Goal: Navigation & Orientation: Find specific page/section

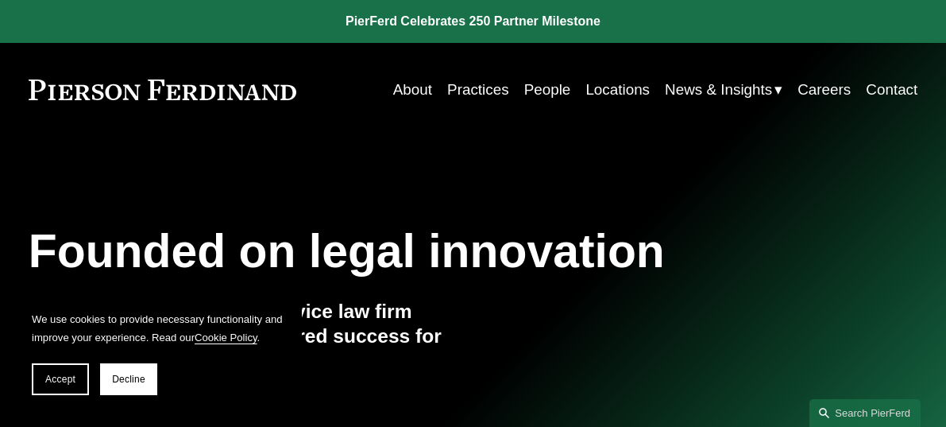
click at [540, 95] on link "People" at bounding box center [547, 90] width 47 height 30
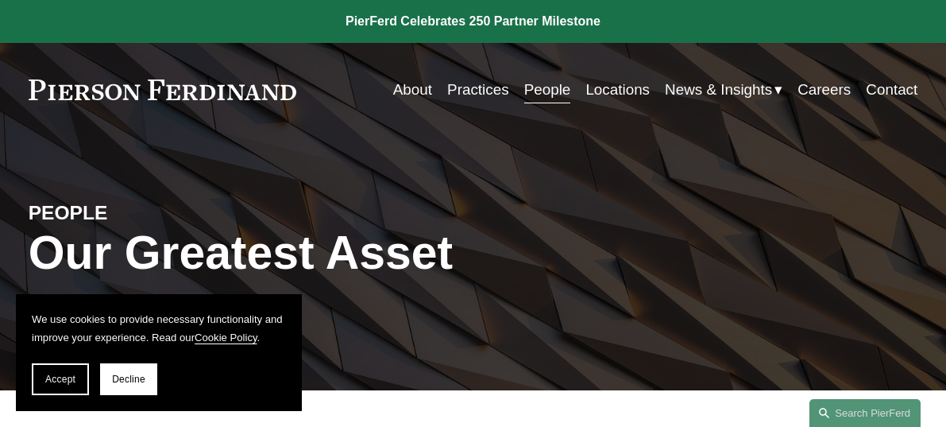
click at [613, 93] on link "Locations" at bounding box center [618, 90] width 64 height 30
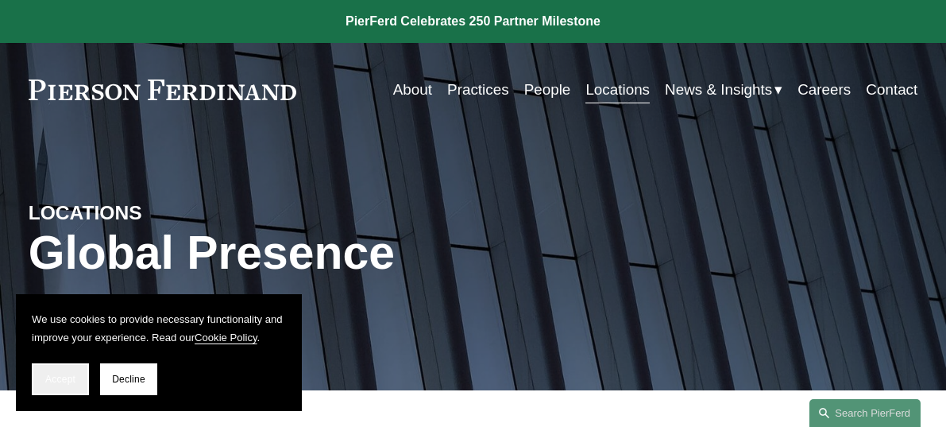
click at [69, 367] on button "Accept" at bounding box center [60, 379] width 57 height 32
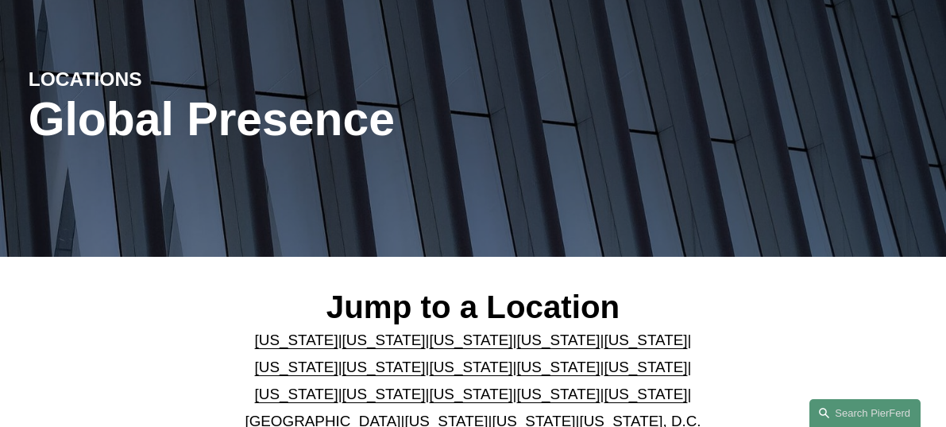
scroll to position [219, 0]
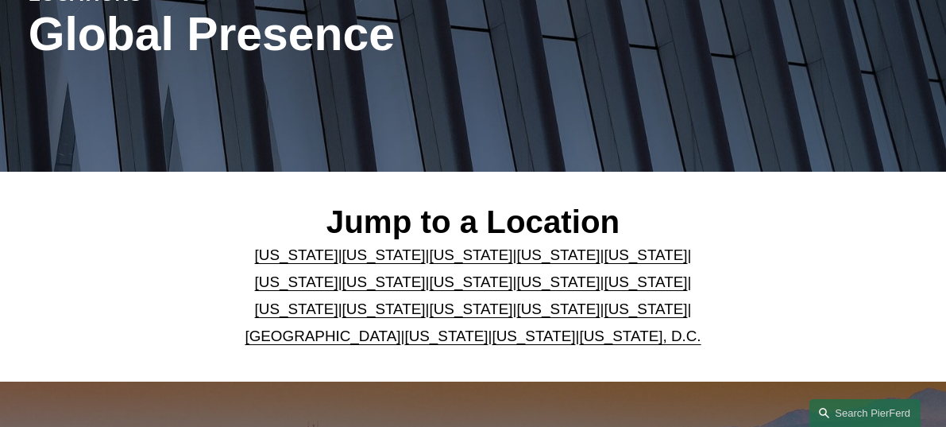
click at [350, 341] on link "United Kingdom" at bounding box center [323, 335] width 156 height 17
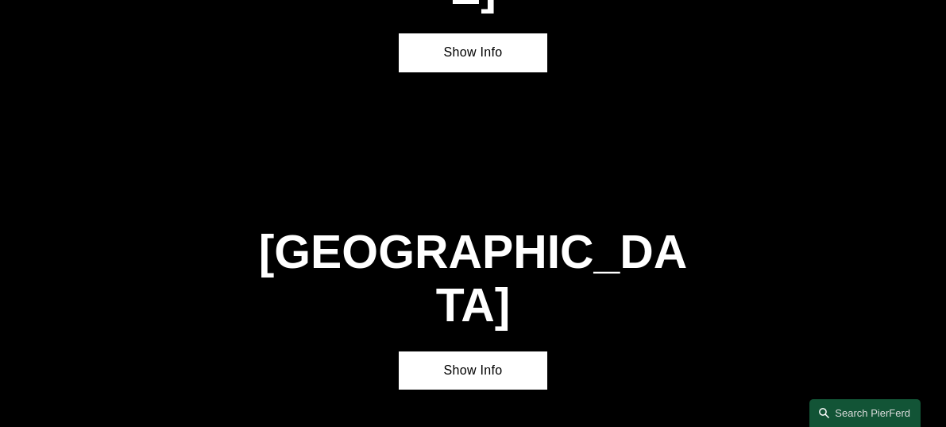
scroll to position [4669, 0]
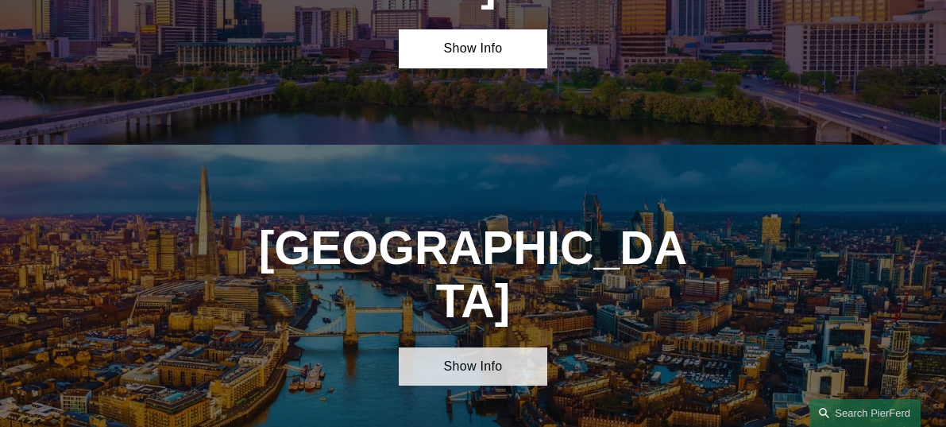
click at [486, 347] on link "Show Info" at bounding box center [473, 366] width 149 height 38
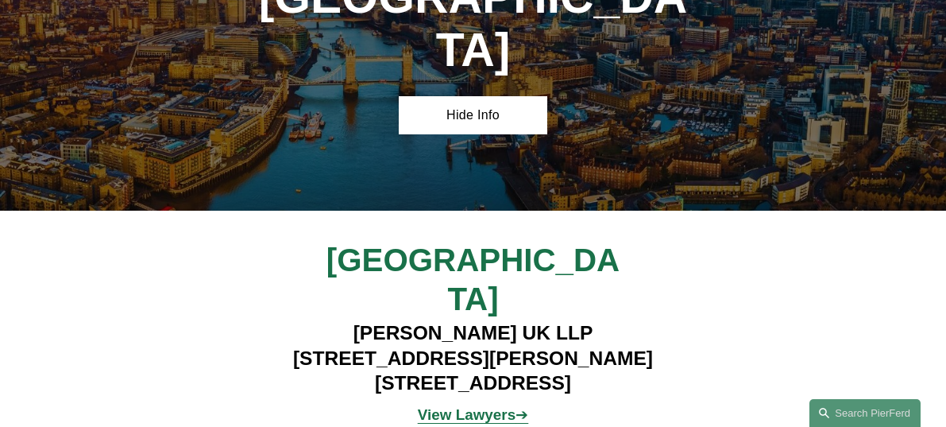
scroll to position [4883, 0]
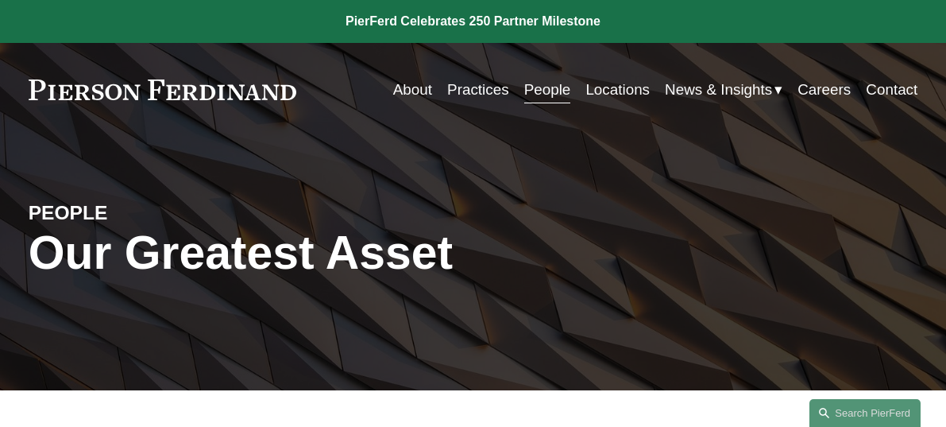
click at [943, 54] on div "Skip to Content About Practices People Locations" at bounding box center [473, 90] width 946 height 94
click at [560, 80] on link "People" at bounding box center [547, 90] width 47 height 30
click at [411, 83] on link "About" at bounding box center [412, 90] width 39 height 30
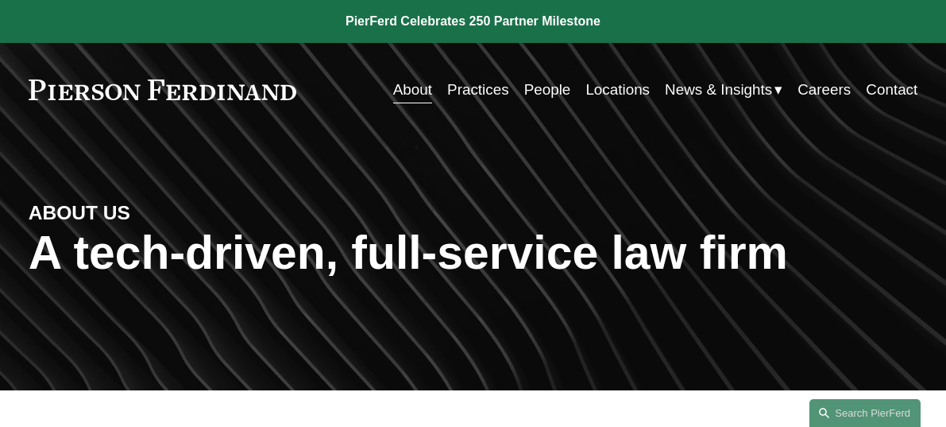
click at [534, 85] on link "People" at bounding box center [547, 90] width 47 height 30
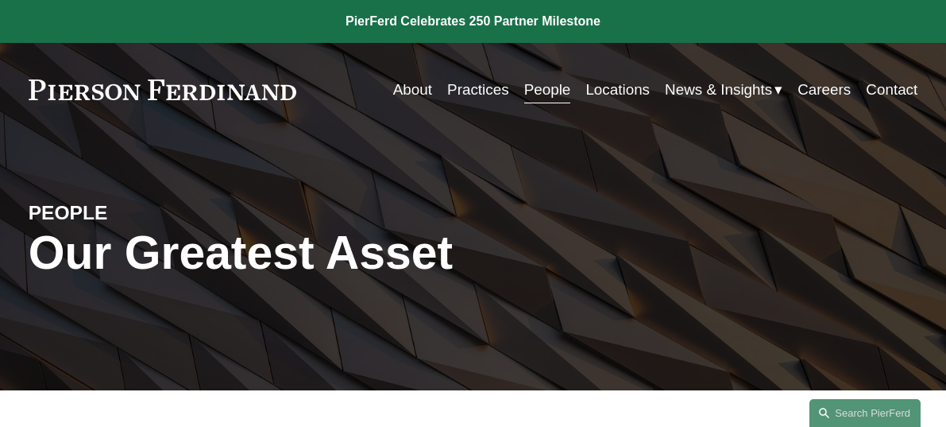
click at [598, 89] on link "Locations" at bounding box center [618, 90] width 64 height 30
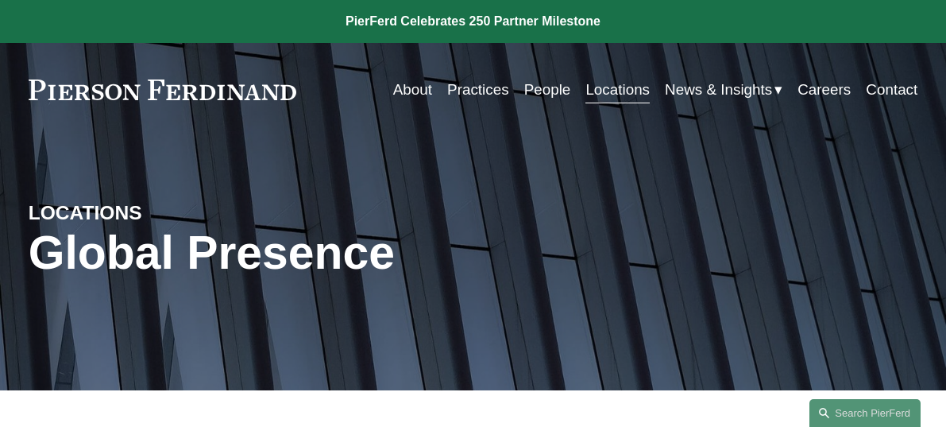
click at [605, 88] on link "Locations" at bounding box center [618, 90] width 64 height 30
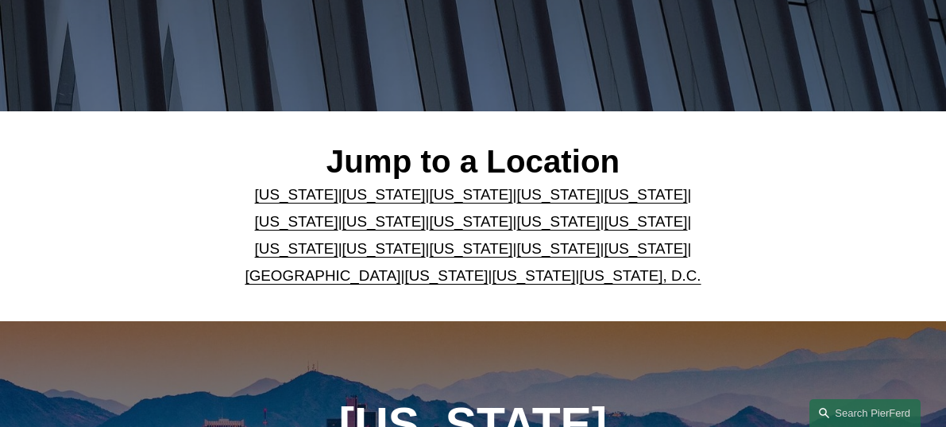
scroll to position [291, 0]
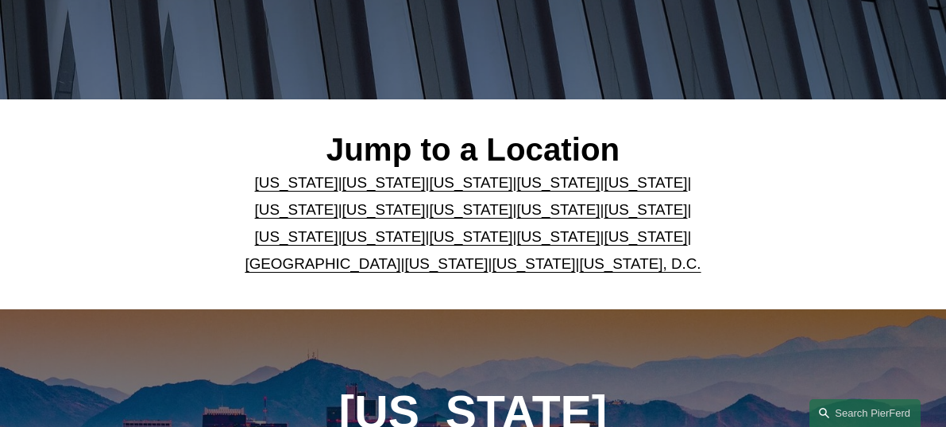
click at [338, 265] on link "United Kingdom" at bounding box center [323, 263] width 156 height 17
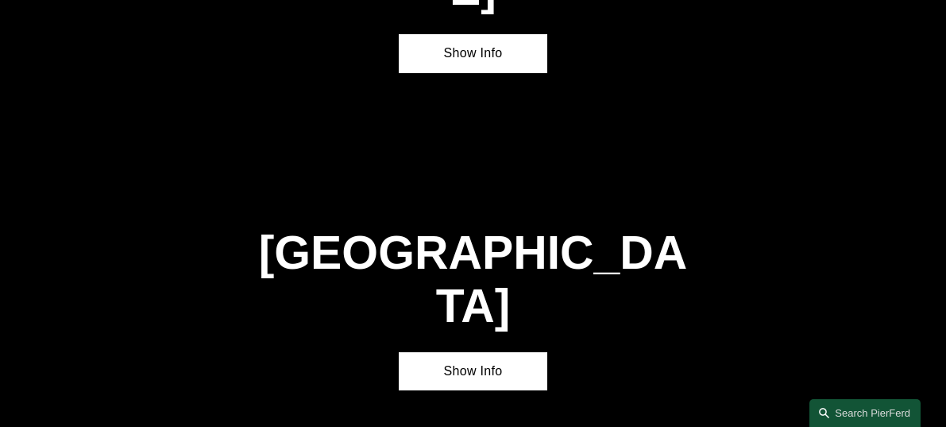
scroll to position [4669, 0]
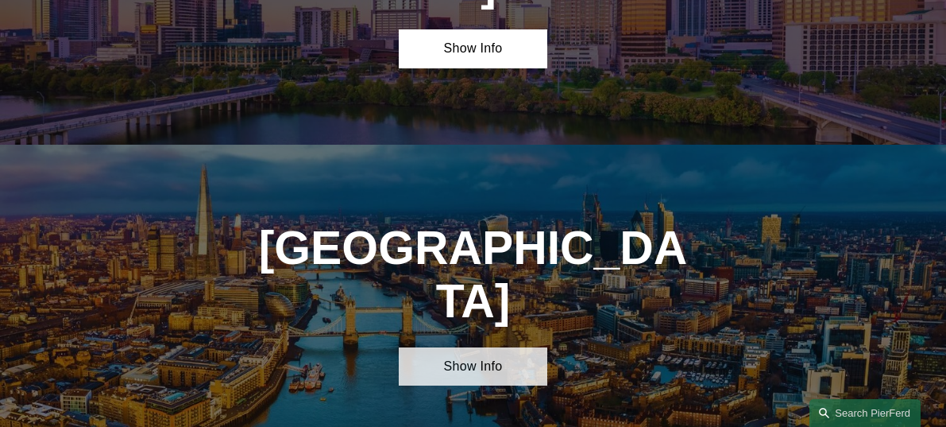
click at [484, 347] on link "Show Info" at bounding box center [473, 366] width 149 height 38
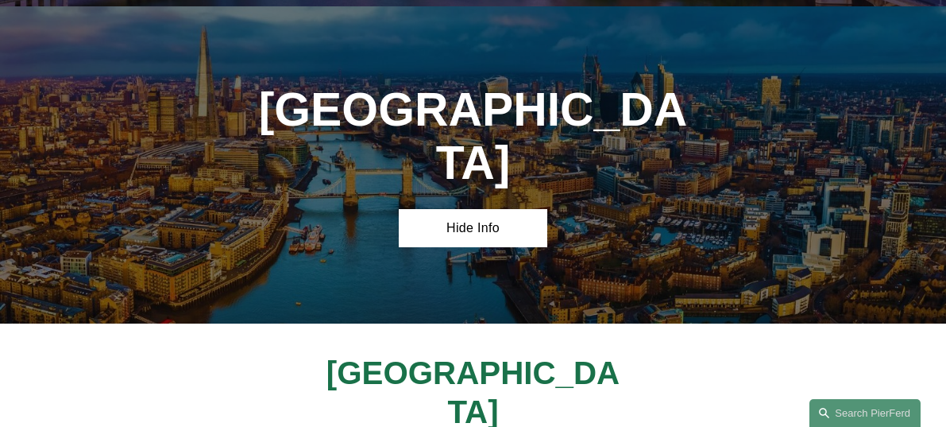
scroll to position [4819, 0]
